Goal: Task Accomplishment & Management: Manage account settings

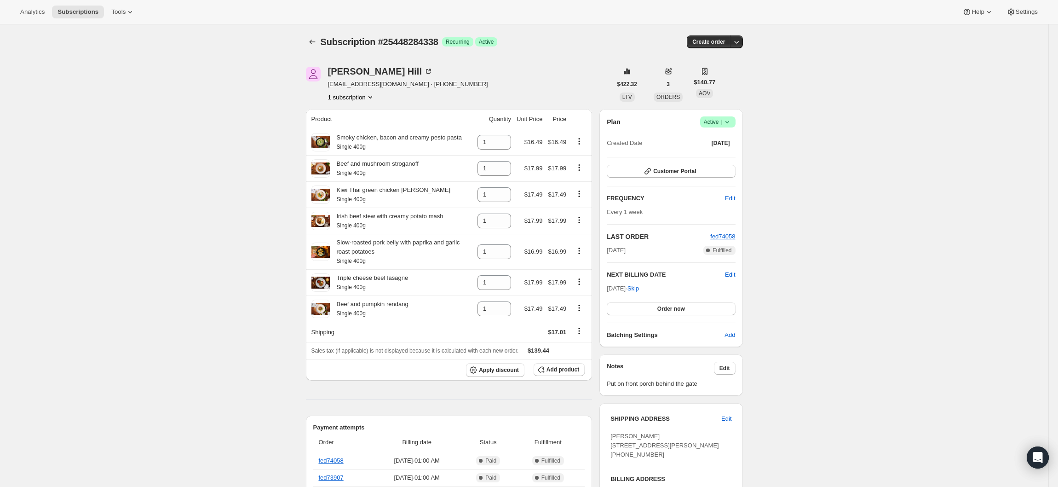
click at [732, 121] on icon at bounding box center [727, 121] width 9 height 9
click at [734, 161] on button "Cancel subscription" at bounding box center [723, 155] width 58 height 15
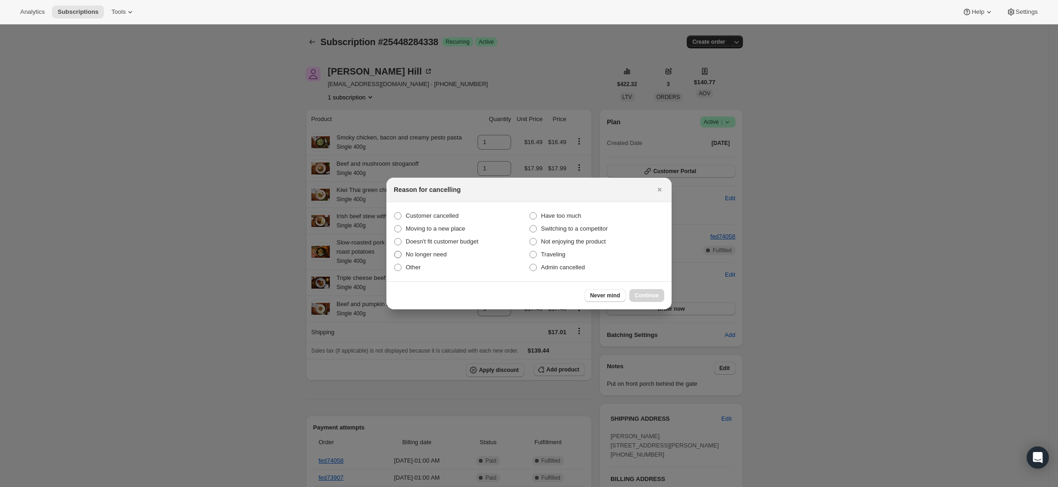
click at [433, 255] on span "No longer need" at bounding box center [426, 254] width 41 height 7
click at [395, 251] on input "No longer need" at bounding box center [394, 251] width 0 height 0
radio input "true"
click at [650, 292] on button "Continue" at bounding box center [647, 295] width 35 height 13
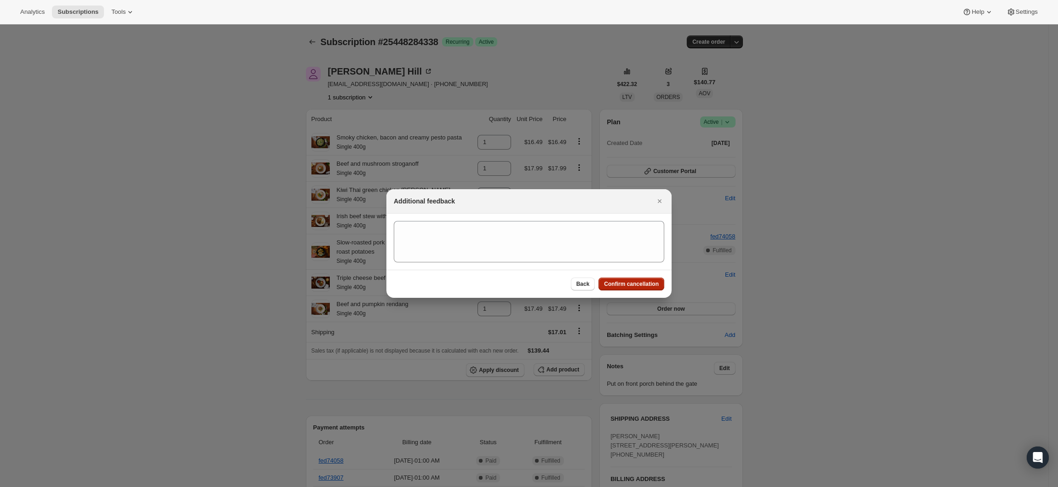
click at [634, 289] on button "Confirm cancellation" at bounding box center [632, 283] width 66 height 13
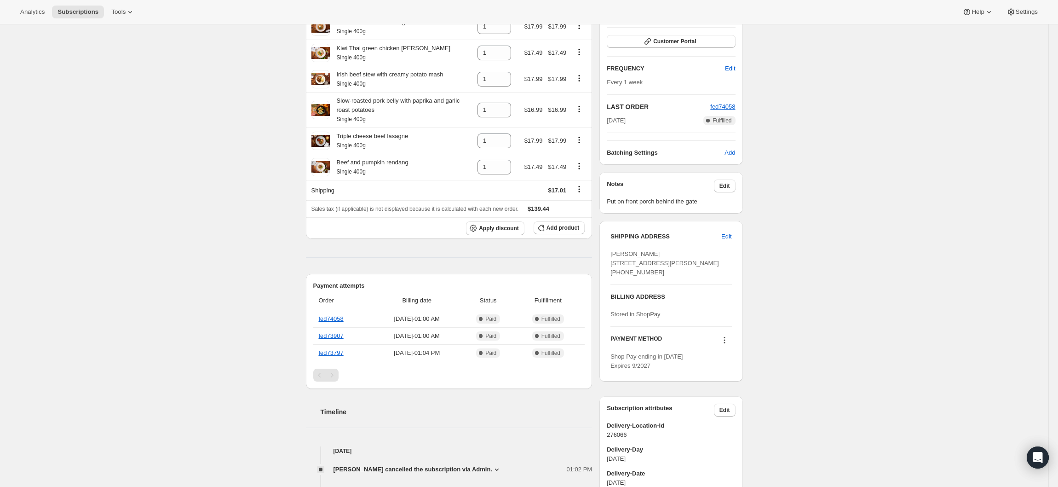
scroll to position [368, 0]
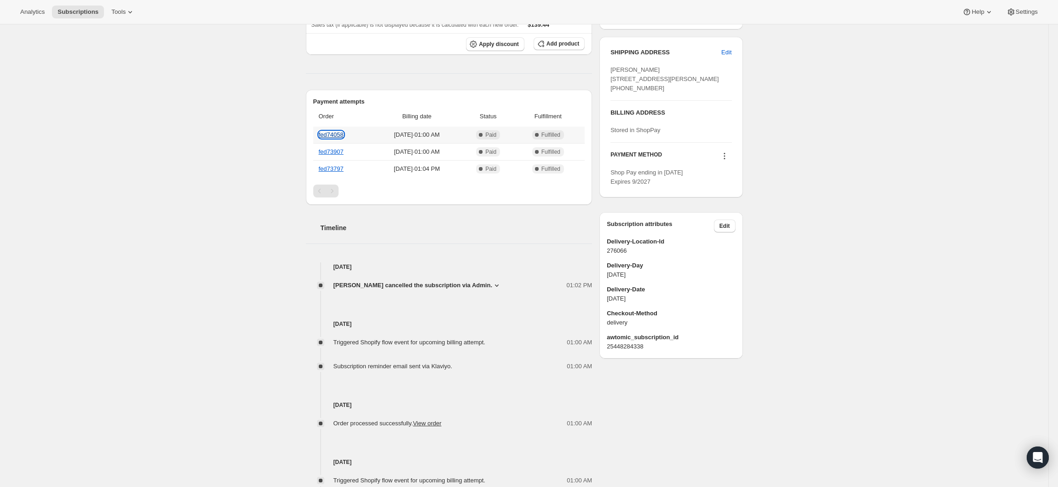
click at [344, 138] on link "fed74058" at bounding box center [331, 134] width 25 height 7
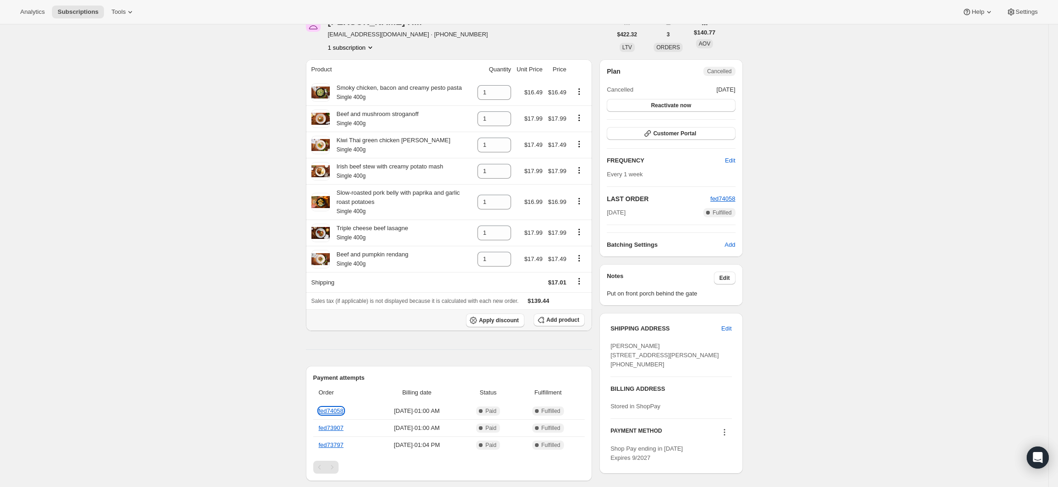
scroll to position [0, 0]
